Goal: Task Accomplishment & Management: Manage account settings

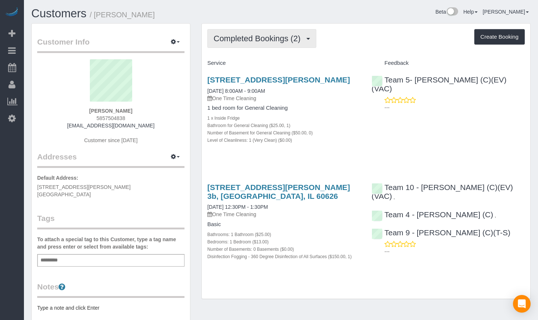
click at [278, 41] on span "Completed Bookings (2)" at bounding box center [259, 38] width 91 height 9
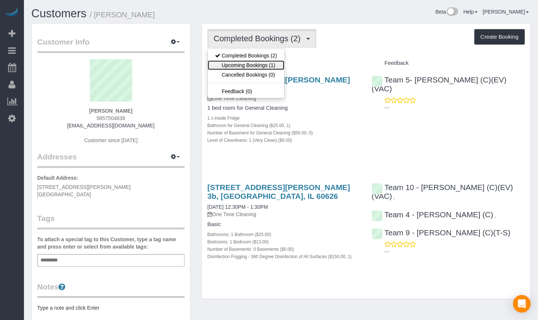
click at [270, 69] on link "Upcoming Bookings (1)" at bounding box center [246, 65] width 77 height 10
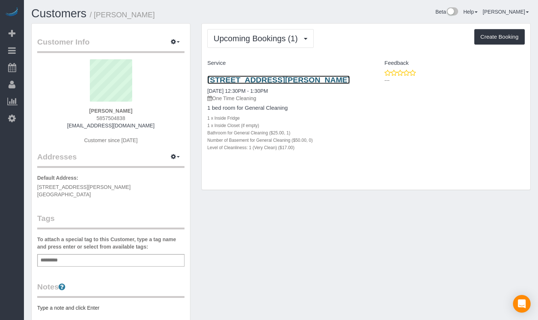
click at [303, 78] on link "6960 N Sheridan Rd, Apt 3b, Chicago, IL 60626" at bounding box center [278, 80] width 143 height 8
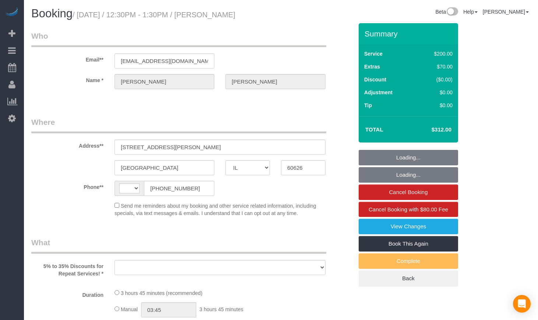
select select "IL"
select select "string:[GEOGRAPHIC_DATA]"
select select "number:1"
select select "number:63"
select select "number:139"
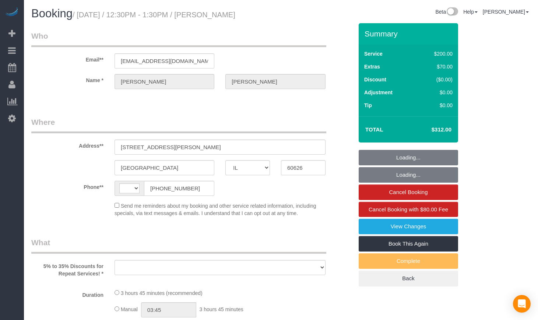
select select "number:106"
select select "object:800"
select select "string:fspay-c879f55d-50aa-4bf9-9ea7-5ce6e18a4573"
select select "512"
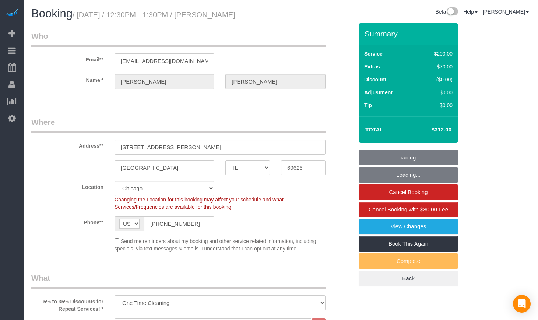
select select "object:1033"
select select "spot1"
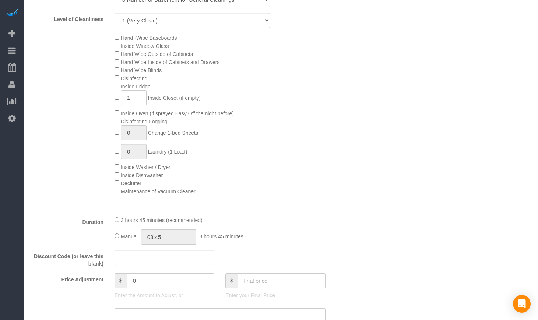
scroll to position [228, 0]
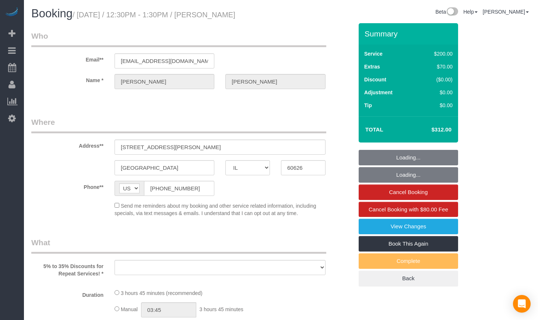
select select "IL"
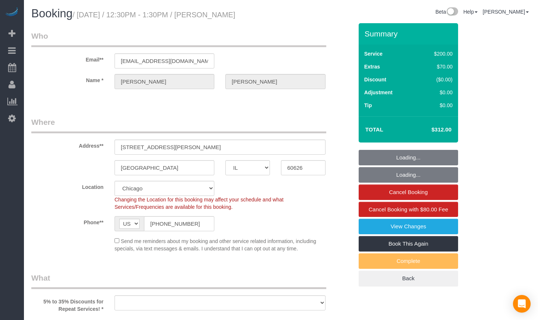
select select "object:578"
select select "number:1"
select select "number:63"
select select "number:139"
select select "number:106"
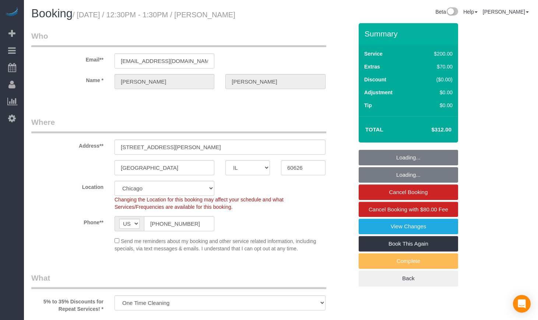
select select "object:1038"
select select "512"
select select "spot1"
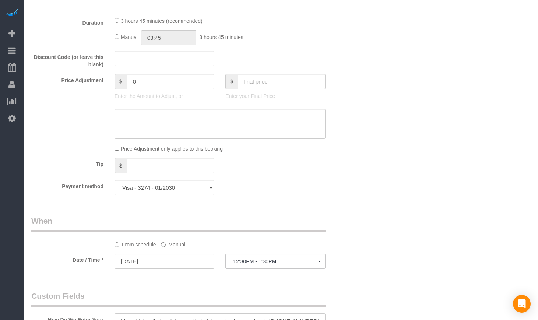
scroll to position [676, 0]
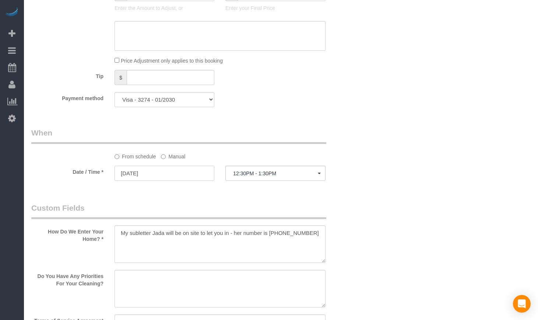
click at [189, 172] on input "[DATE]" at bounding box center [165, 173] width 100 height 15
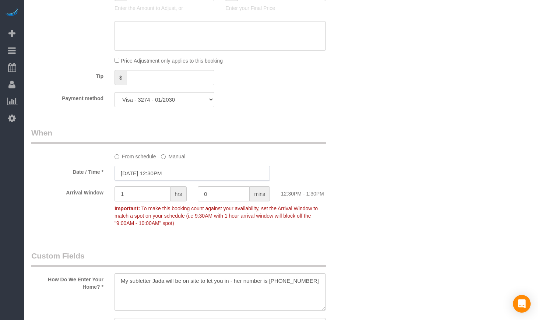
click at [138, 172] on input "09/02/2025 12:30PM" at bounding box center [193, 173] width 156 height 15
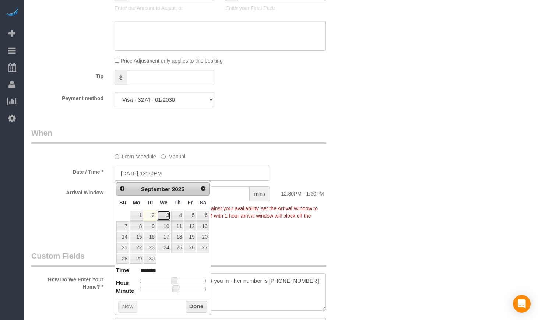
click at [166, 217] on link "3" at bounding box center [164, 216] width 14 height 10
type input "09/03/2025 12:30PM"
click at [300, 255] on legend "Custom Fields" at bounding box center [178, 259] width 295 height 17
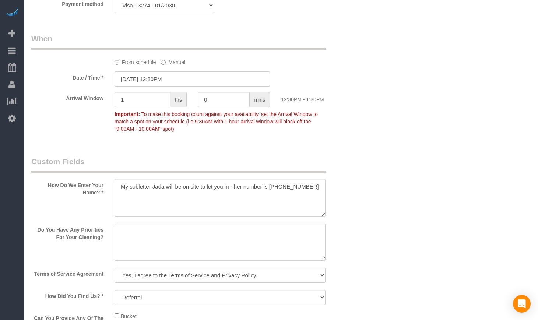
scroll to position [767, 0]
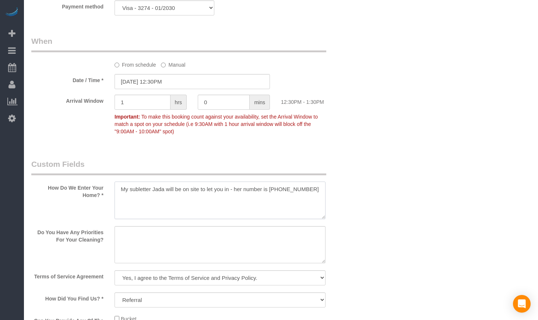
drag, startPoint x: 120, startPoint y: 187, endPoint x: 229, endPoint y: 191, distance: 108.8
click at [229, 191] on textarea at bounding box center [220, 201] width 211 height 38
click at [141, 188] on textarea at bounding box center [220, 201] width 211 height 38
click at [417, 155] on div "Who Email** adumont@u.northwestern.edu Name * Anna Dumont Where Address** 6960 …" at bounding box center [281, 55] width 500 height 1599
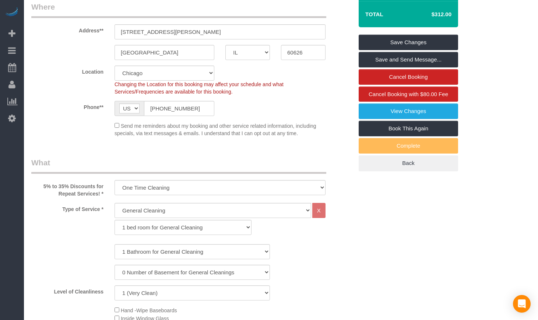
scroll to position [0, 0]
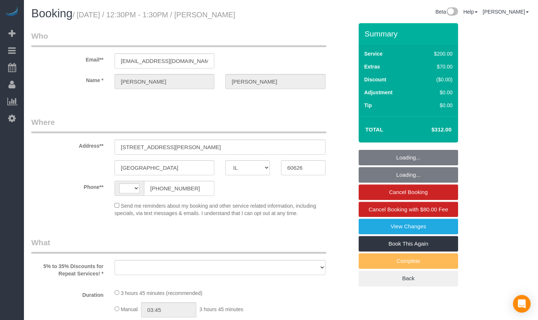
select select "IL"
select select "object:329"
select select "string:fspay-c879f55d-50aa-4bf9-9ea7-5ce6e18a4573"
select select "number:1"
select select "number:63"
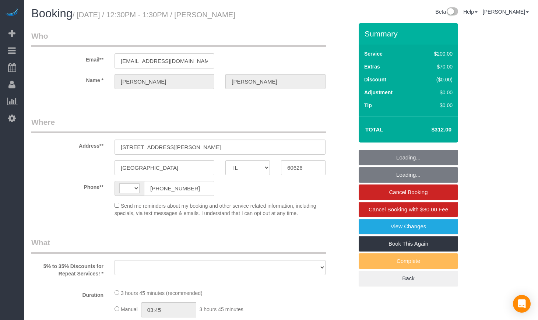
select select "number:139"
select select "number:106"
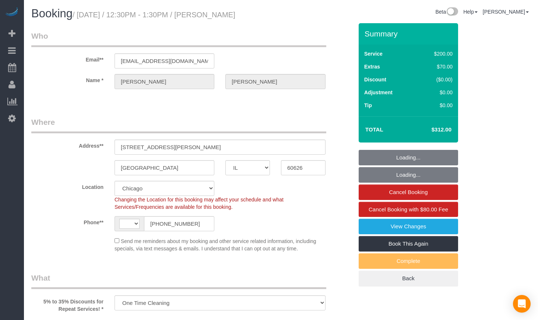
select select "object:560"
select select "string:[GEOGRAPHIC_DATA]"
select select "512"
select select "spot1"
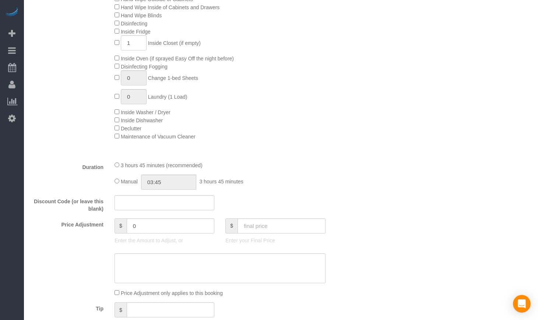
scroll to position [491, 0]
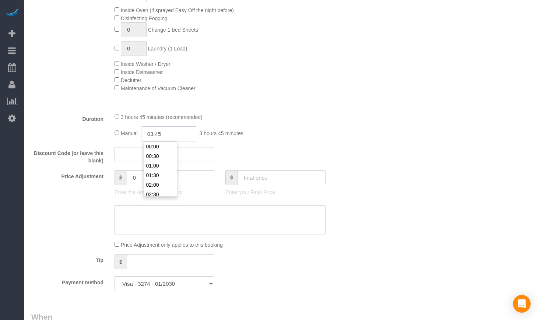
drag, startPoint x: 180, startPoint y: 135, endPoint x: 128, endPoint y: 135, distance: 52.0
click at [128, 135] on div "Manual 03:45 3 hours 45 minutes" at bounding box center [220, 133] width 211 height 15
type input "04:00"
click at [159, 163] on li "04:00" at bounding box center [160, 162] width 33 height 10
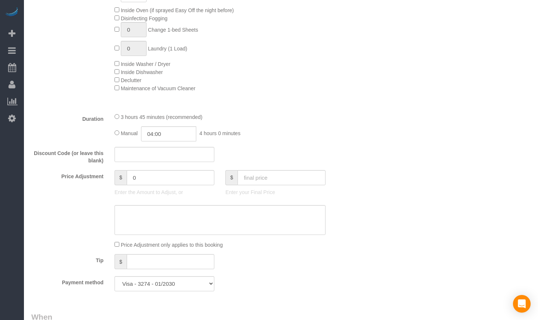
click at [292, 148] on div "Discount Code (or leave this blank)" at bounding box center [192, 156] width 333 height 18
select select "spot6"
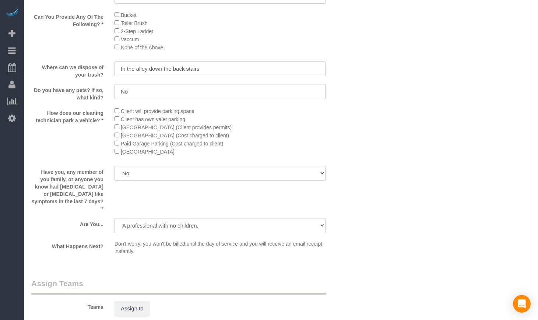
scroll to position [1044, 0]
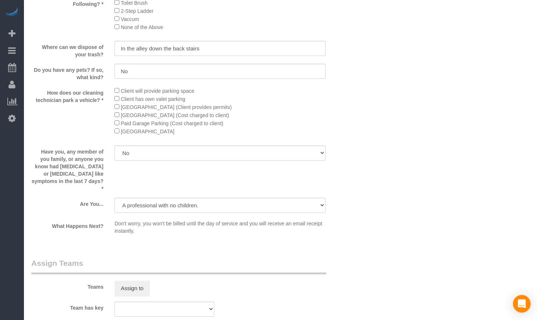
click at [212, 189] on sui-booking-custom-fields "How Do We Enter Your Home? * Do You Have Any Priorities For Your Cleaning? Term…" at bounding box center [192, 36] width 322 height 404
click at [209, 198] on select "A parent with kids living at home. A parent with kids out of home. A person loo…" at bounding box center [220, 205] width 211 height 15
click at [213, 179] on div "Have you, any member of you family, or anyone you know had [MEDICAL_DATA] or [M…" at bounding box center [192, 169] width 333 height 47
